Goal: Information Seeking & Learning: Learn about a topic

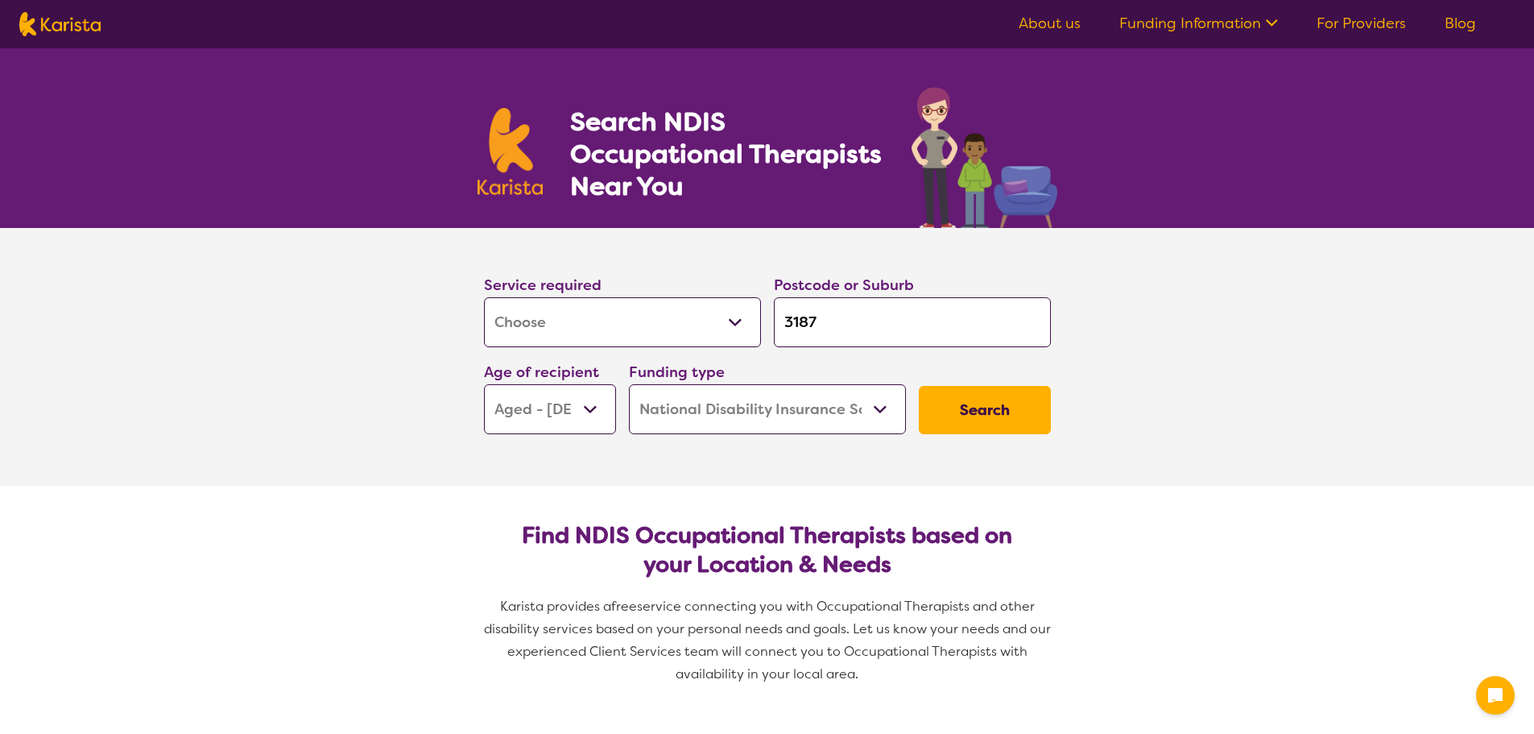
select select "[MEDICAL_DATA]"
select select "AG"
select select "NDIS"
select select "[MEDICAL_DATA]"
select select "AG"
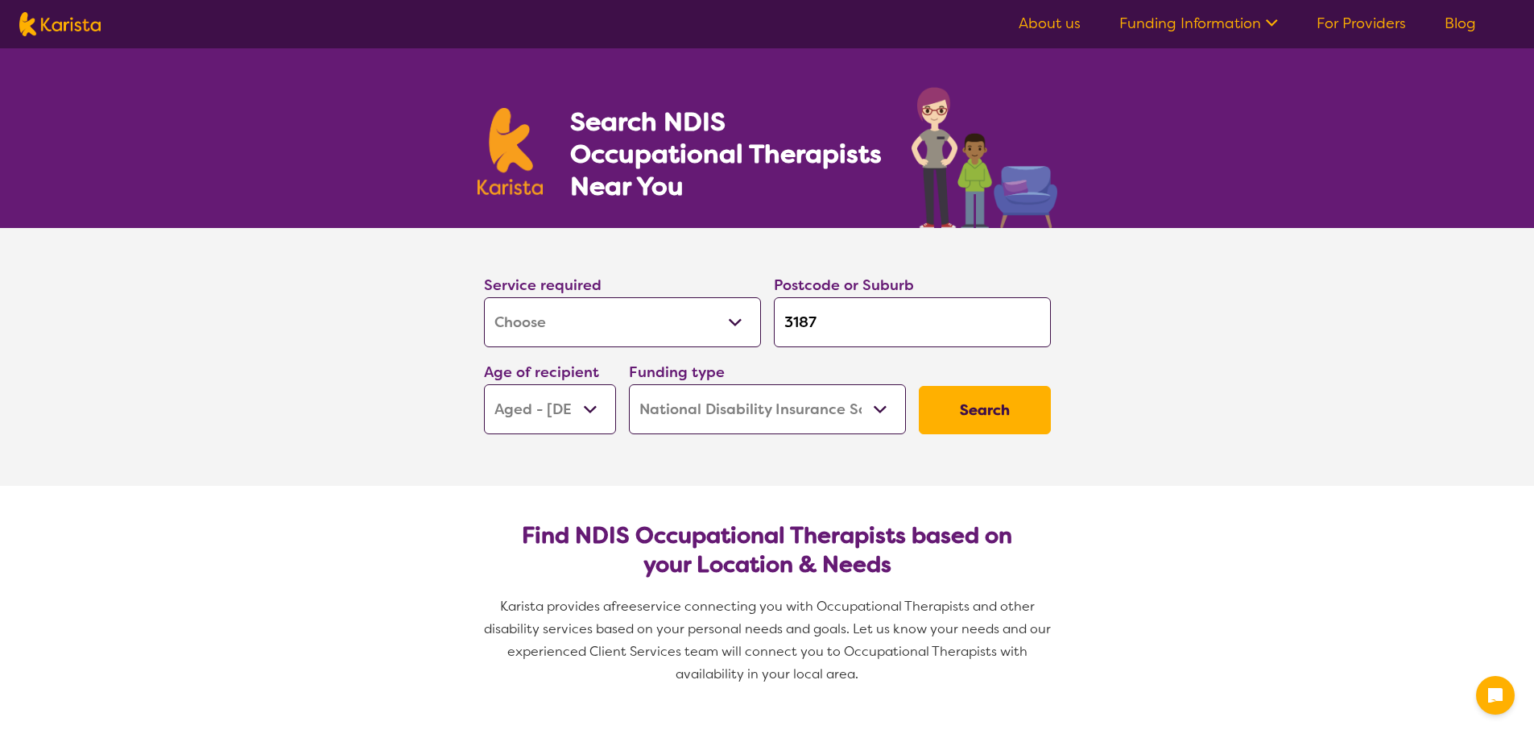
select select "NDIS"
click at [877, 329] on input "3187" at bounding box center [912, 322] width 277 height 50
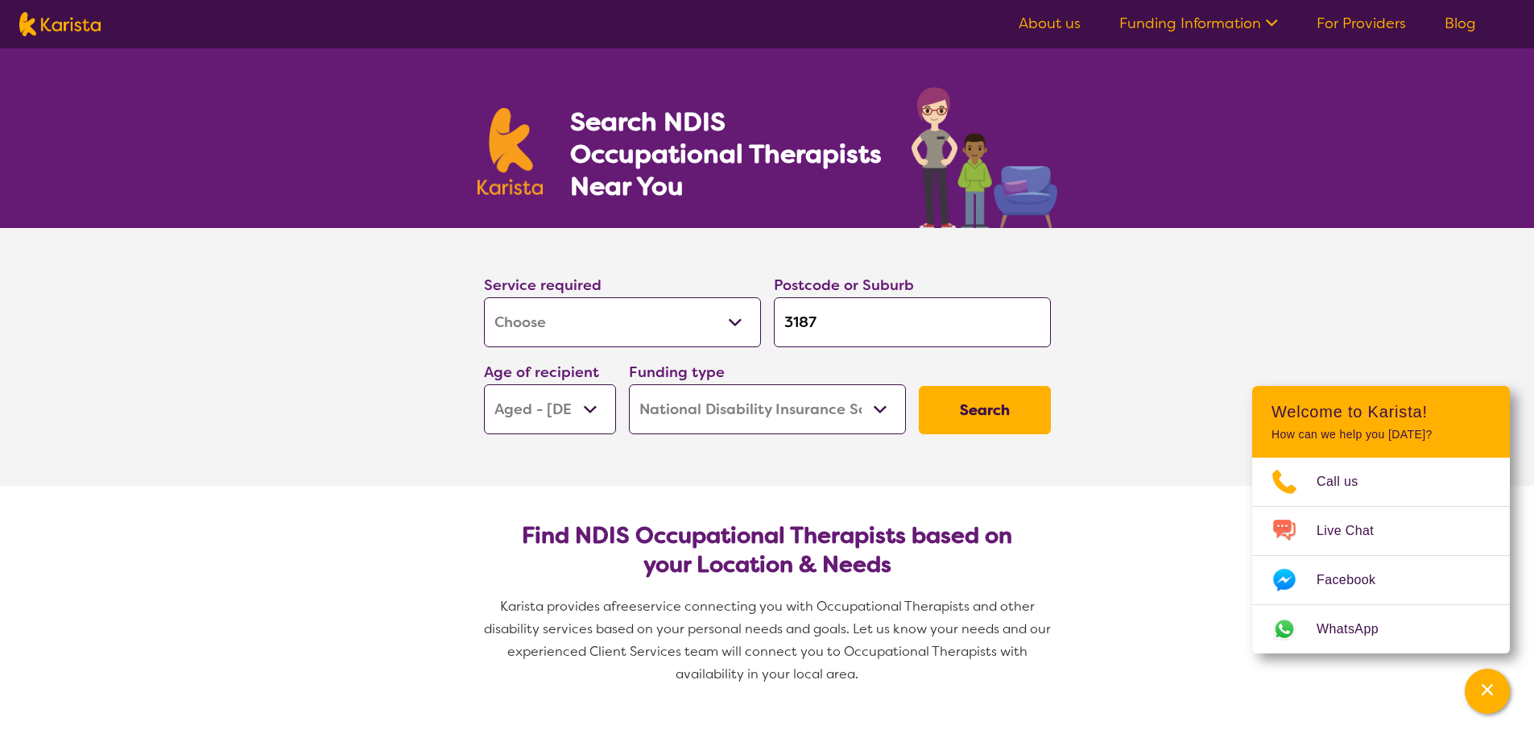
click at [1140, 339] on section "Service required Allied Health Assistant Assessment ([MEDICAL_DATA] or [MEDICAL…" at bounding box center [767, 357] width 1534 height 258
click at [1008, 400] on button "Search" at bounding box center [985, 410] width 132 height 48
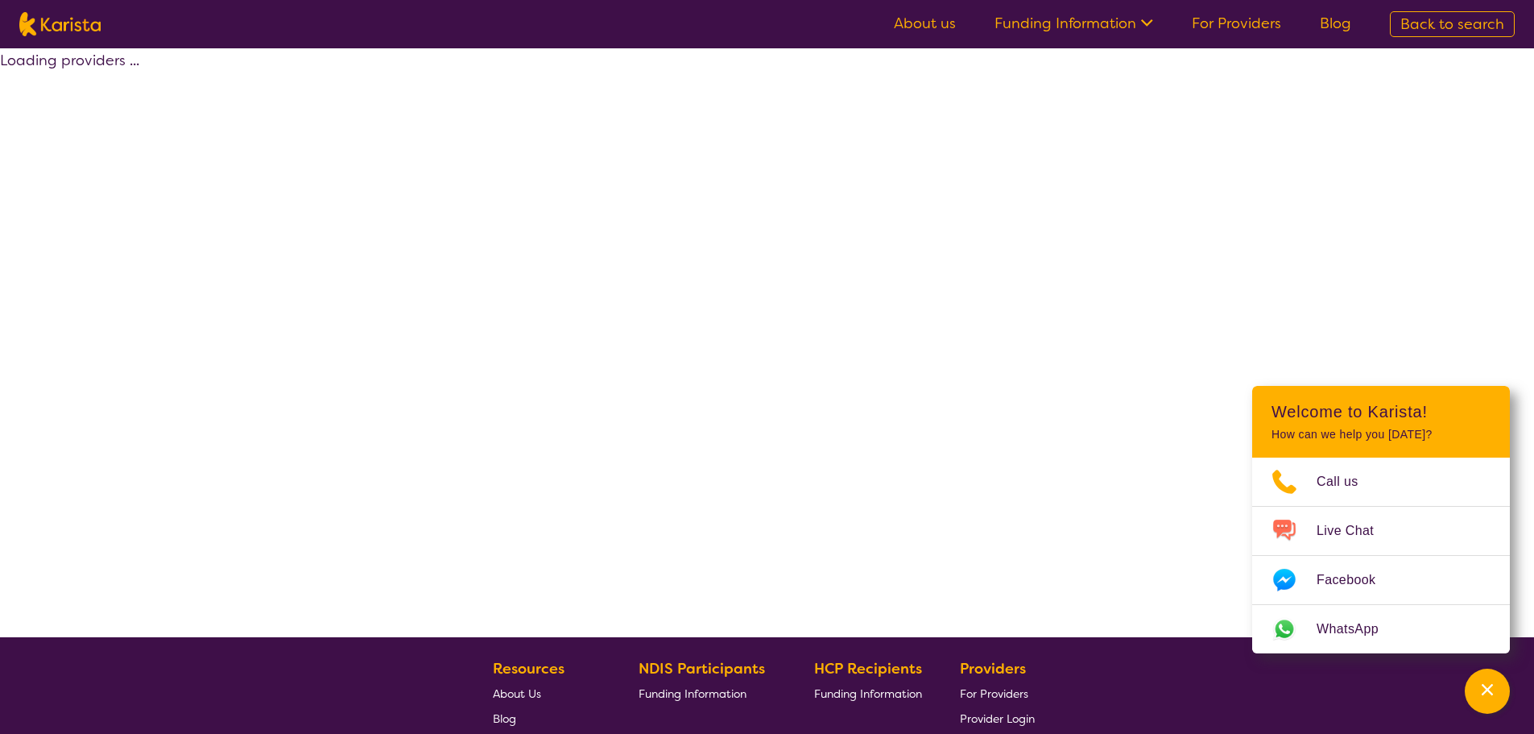
select select "by_score"
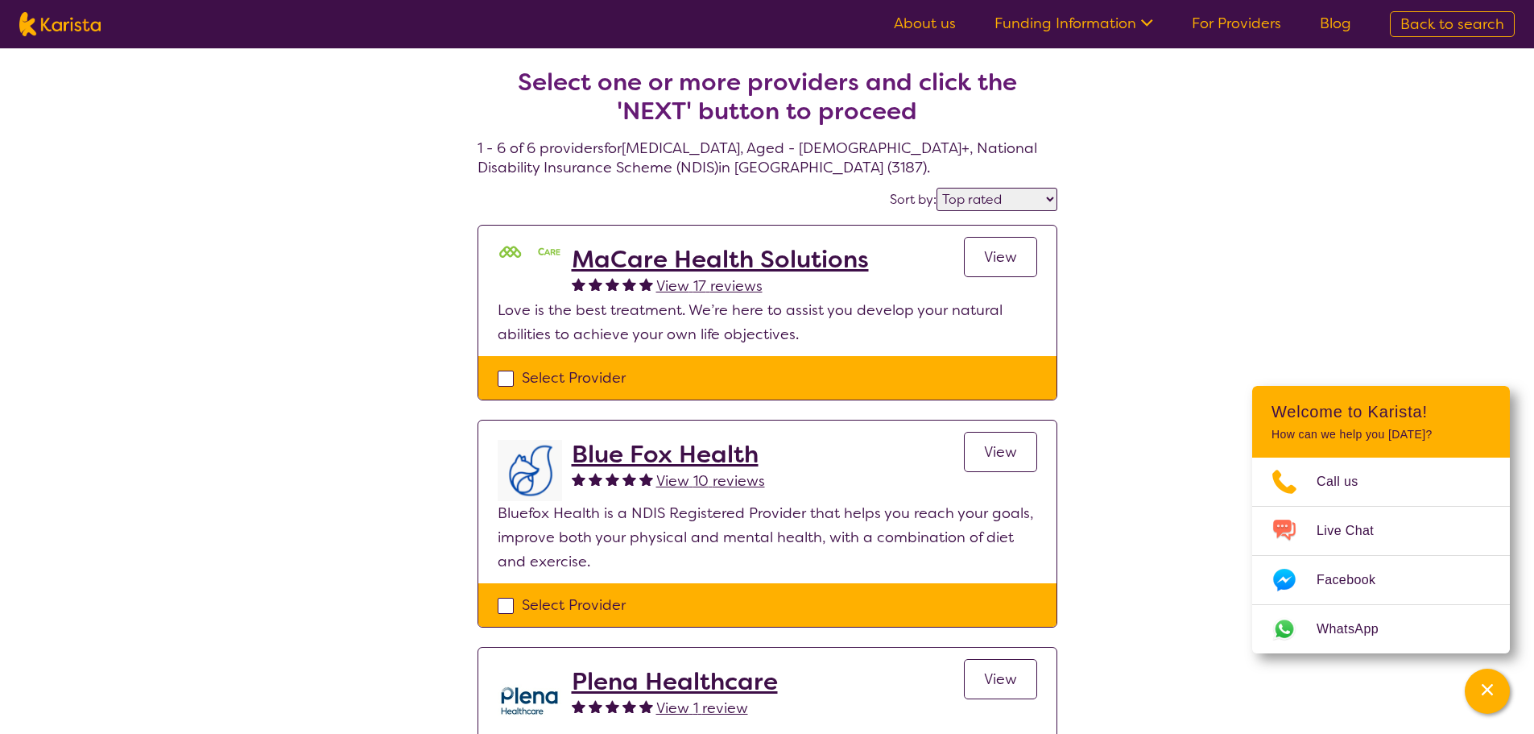
click at [679, 267] on h2 "MaCare Health Solutions" at bounding box center [720, 259] width 297 height 29
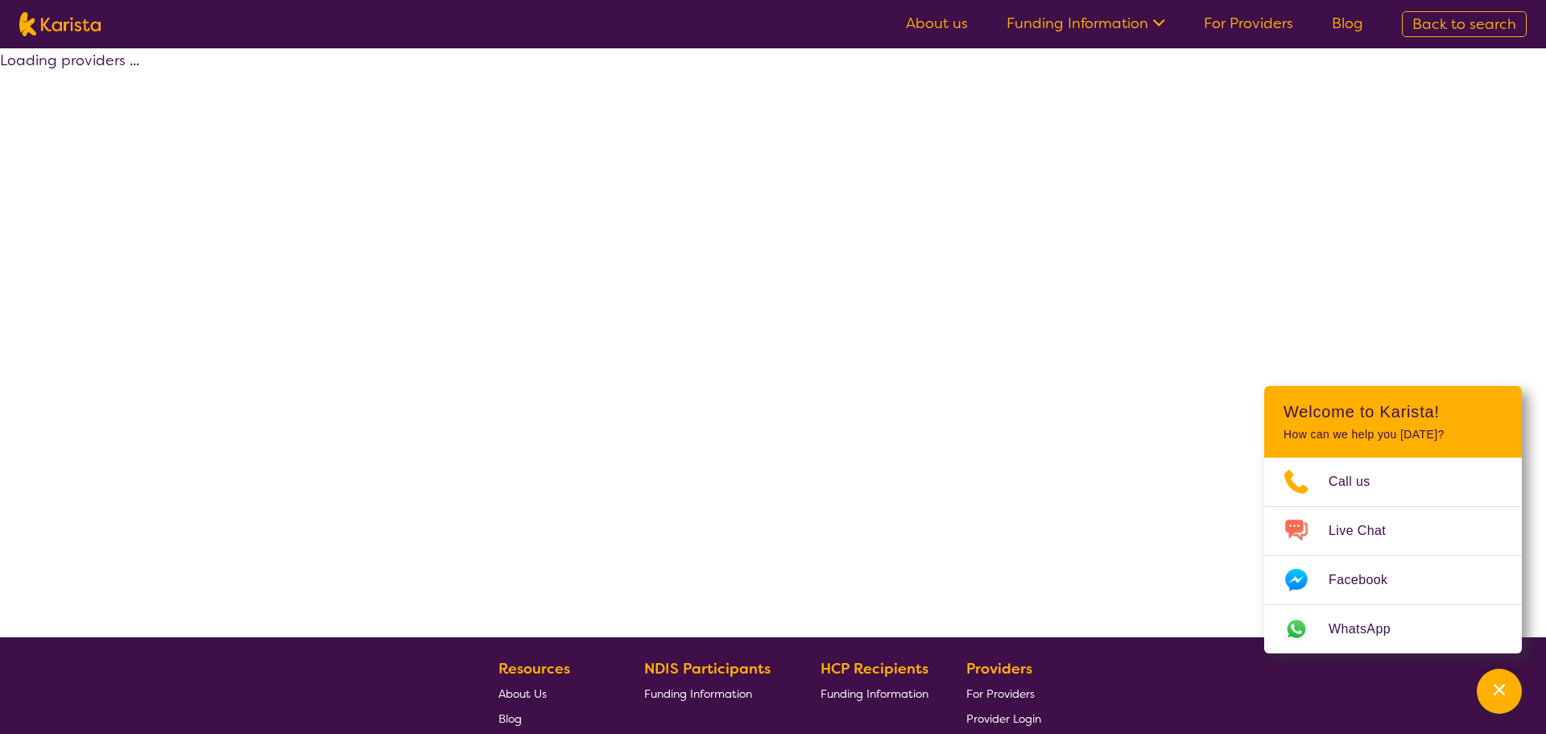
select select "[MEDICAL_DATA]"
select select "AG"
select select "NDIS"
select select "[MEDICAL_DATA]"
select select "AG"
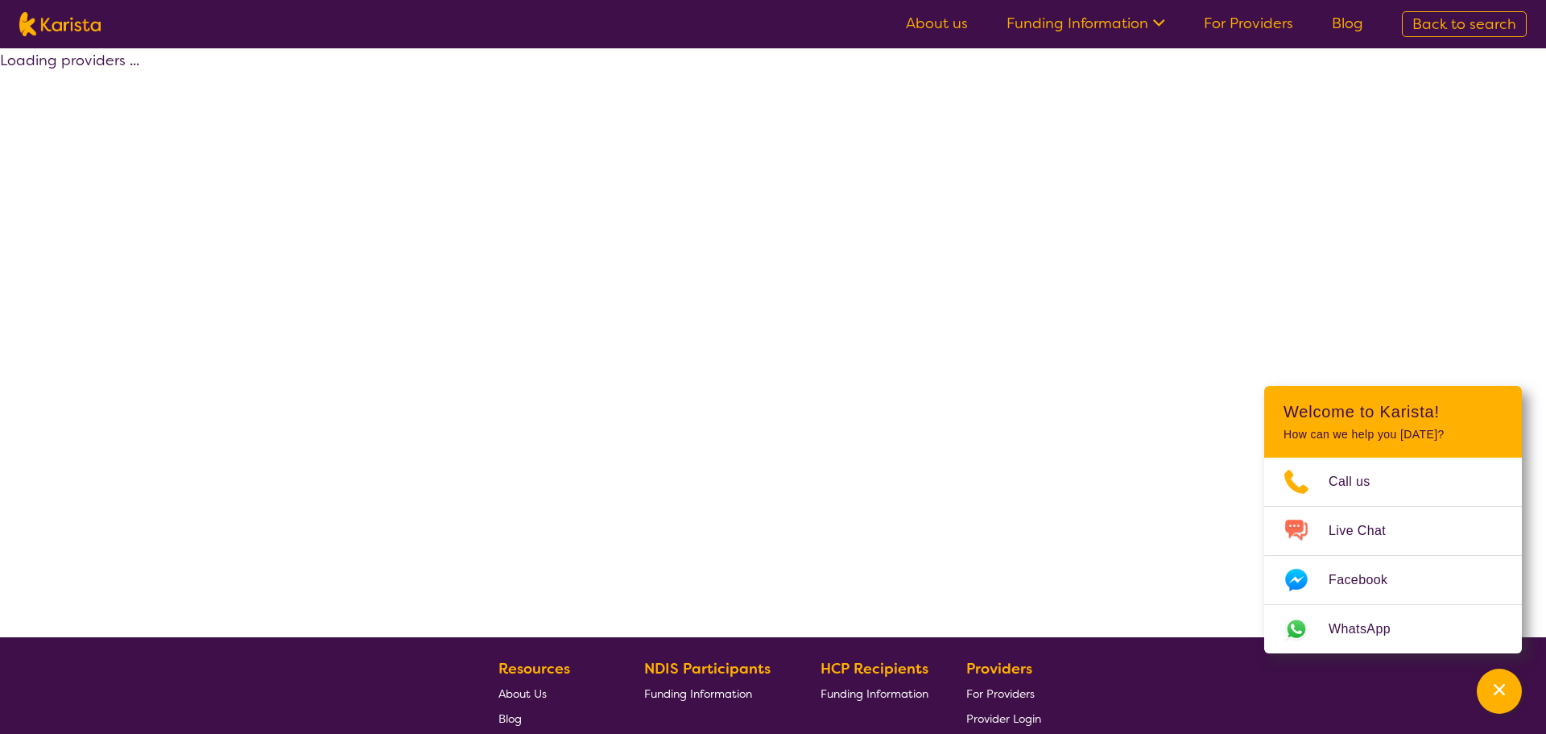
select select "NDIS"
